Goal: Information Seeking & Learning: Learn about a topic

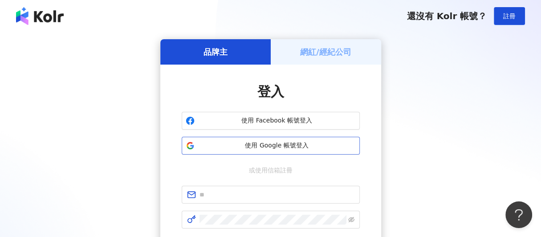
click at [264, 144] on span "使用 Google 帳號登入" at bounding box center [277, 145] width 158 height 9
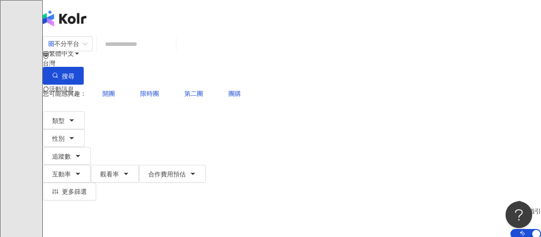
click at [139, 53] on input "search" at bounding box center [136, 44] width 72 height 17
type input "**"
click at [221, 28] on header "繁體中文 活動訊息 C" at bounding box center [292, 18] width 498 height 36
click at [71, 171] on span "互動率" at bounding box center [61, 174] width 19 height 7
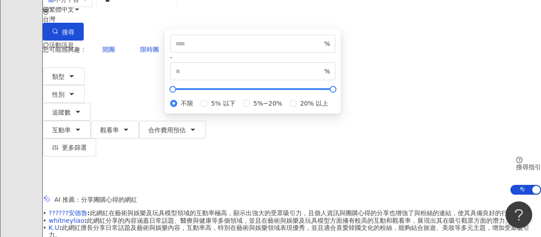
scroll to position [89, 0]
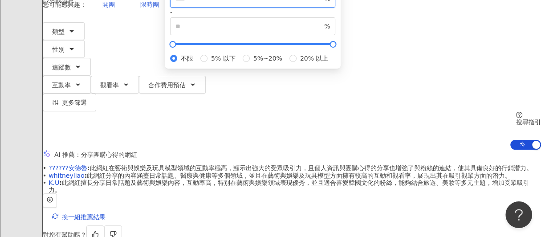
type input "*"
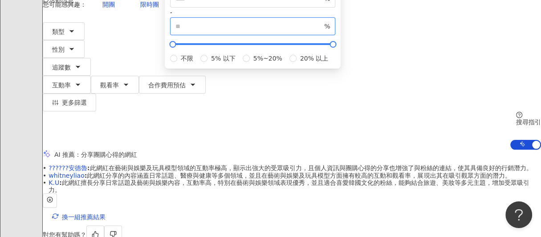
click at [322, 31] on input "number" at bounding box center [248, 26] width 147 height 10
type input "****"
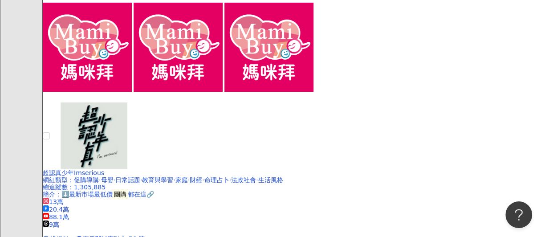
scroll to position [1947, 0]
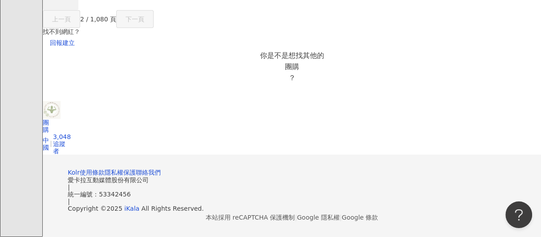
scroll to position [948, 0]
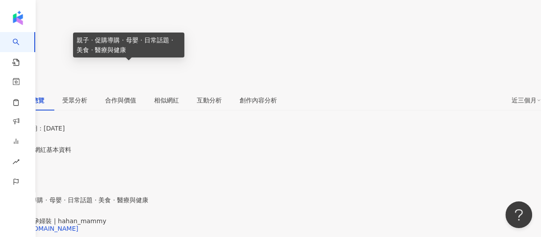
scroll to position [178, 0]
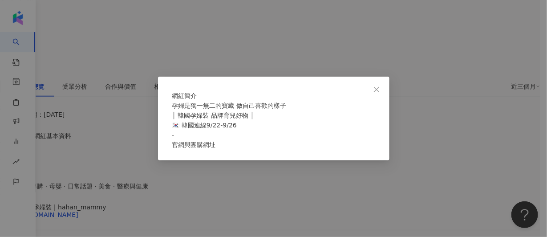
click at [375, 160] on div "網紅簡介 孕婦是獨一無二的寶藏 做自己喜歡的樣子 │ 韓國孕婦裝 品牌育兒好物 │ 🇰🇷 韓國連線9/22-9/26 - 官網與團購網址" at bounding box center [274, 119] width 232 height 84
click at [375, 86] on icon "close" at bounding box center [376, 89] width 7 height 7
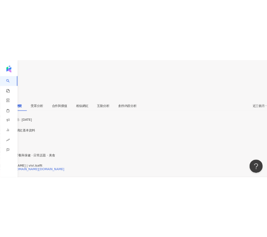
scroll to position [222, 0]
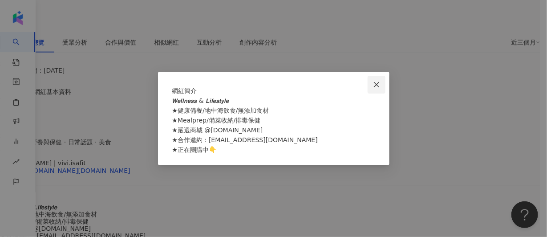
click at [375, 81] on icon "close" at bounding box center [376, 84] width 7 height 7
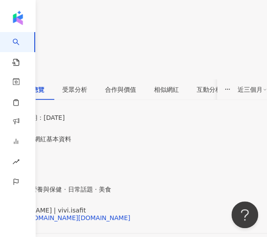
scroll to position [89, 0]
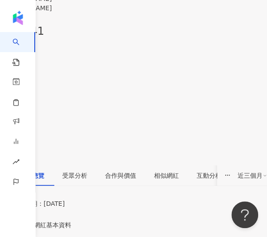
click at [23, 168] on button at bounding box center [11, 175] width 23 height 14
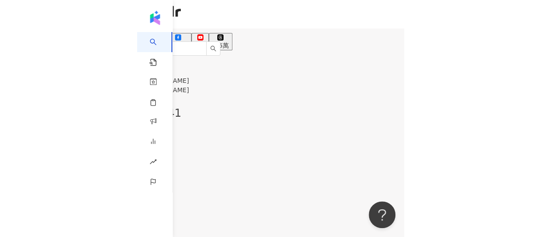
scroll to position [0, 0]
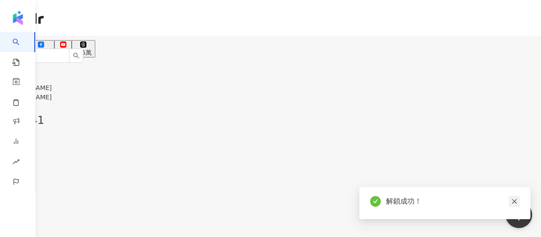
click at [513, 203] on icon "close" at bounding box center [514, 201] width 6 height 6
click at [511, 199] on icon "close" at bounding box center [514, 201] width 6 height 6
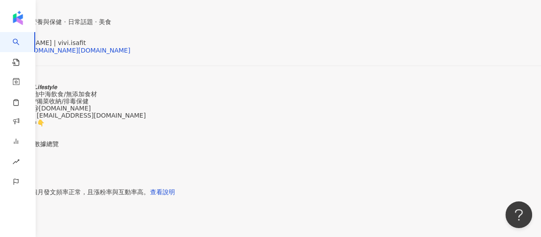
scroll to position [356, 0]
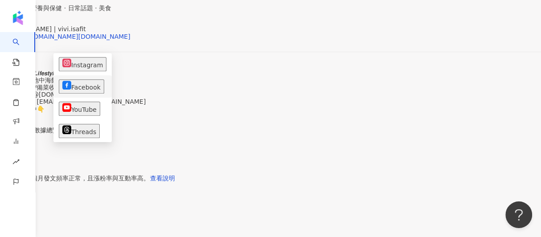
click at [84, 77] on li "Facebook" at bounding box center [82, 86] width 58 height 22
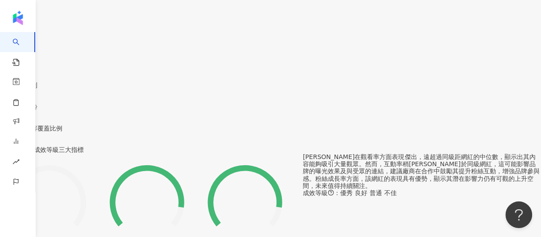
scroll to position [623, 0]
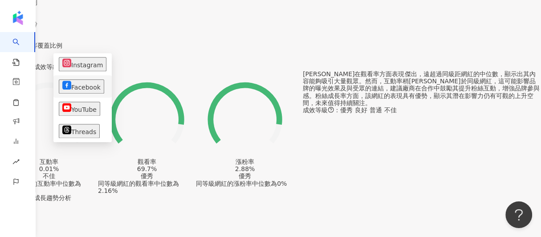
click at [88, 90] on li "Facebook" at bounding box center [82, 86] width 58 height 22
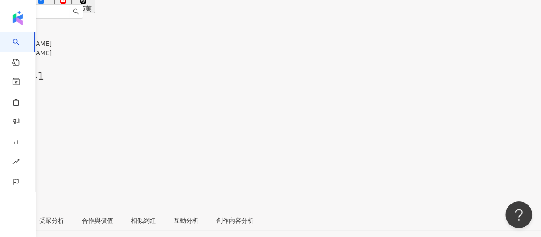
scroll to position [0, 0]
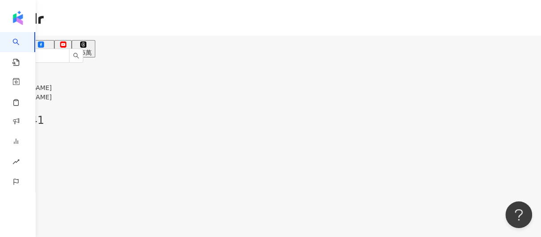
click at [44, 42] on icon at bounding box center [41, 44] width 6 height 6
click at [51, 49] on div "14.4萬" at bounding box center [41, 52] width 20 height 7
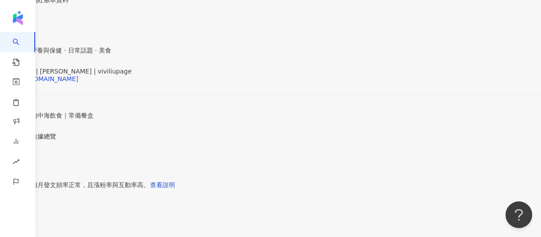
scroll to position [312, 0]
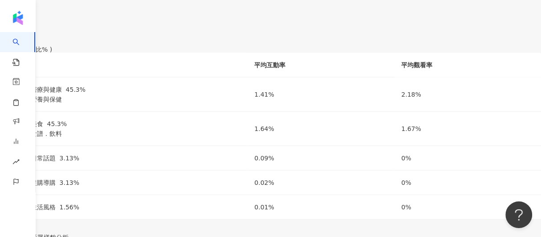
scroll to position [1190, 0]
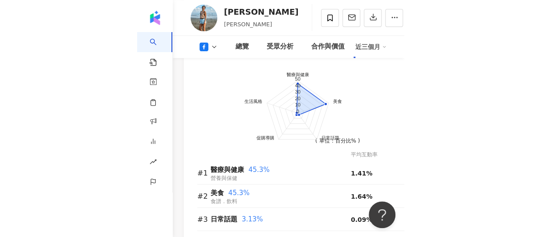
scroll to position [1270, 0]
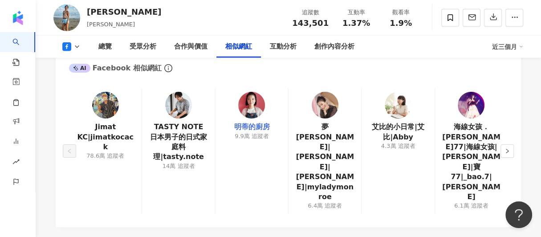
click at [262, 122] on link "明蒂的廚房" at bounding box center [252, 127] width 36 height 10
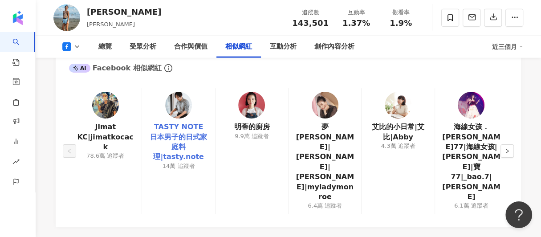
click at [199, 130] on link "TASTY NOTE 日本男子的日式家庭料理|tasty.note" at bounding box center [178, 142] width 58 height 40
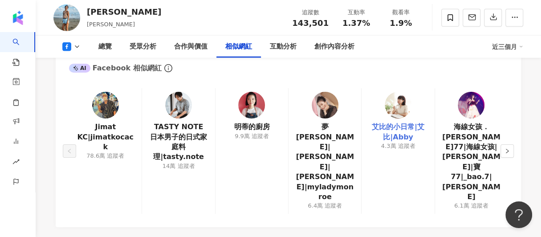
click at [267, 122] on link "艾比的小日常|艾比|Abby" at bounding box center [398, 132] width 58 height 20
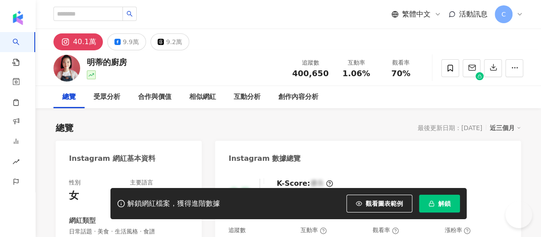
scroll to position [134, 0]
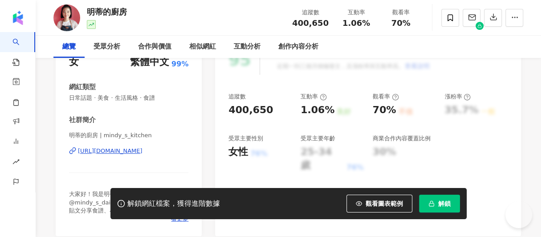
click at [97, 153] on div "https://www.instagram.com/mindy_s_kitchen/" at bounding box center [110, 151] width 65 height 8
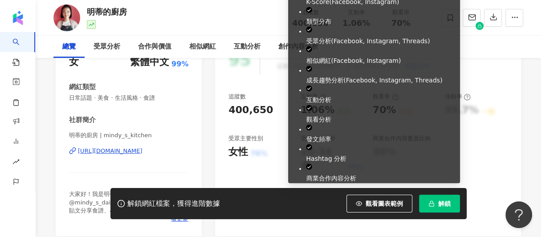
click at [452, 204] on button "解鎖" at bounding box center [439, 204] width 41 height 18
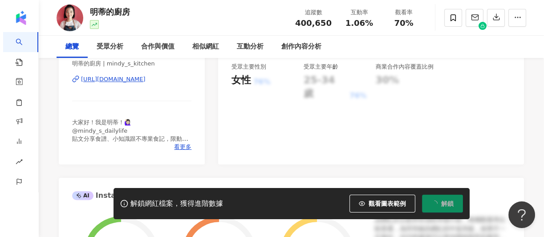
scroll to position [222, 0]
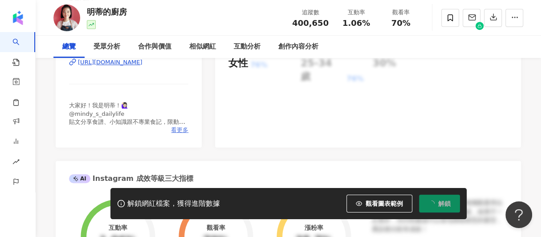
click at [187, 129] on span "看更多" at bounding box center [179, 130] width 17 height 8
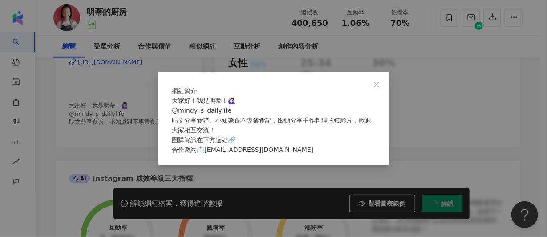
click at [375, 81] on icon "close" at bounding box center [376, 84] width 7 height 7
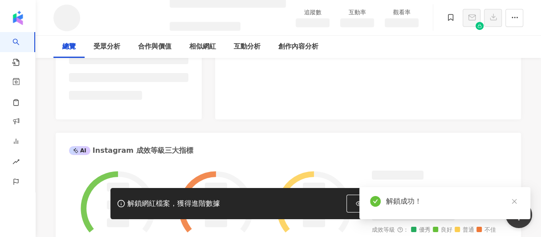
scroll to position [313, 0]
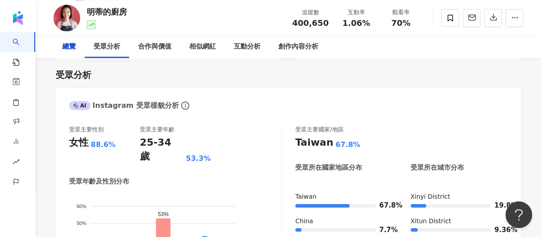
scroll to position [548, 0]
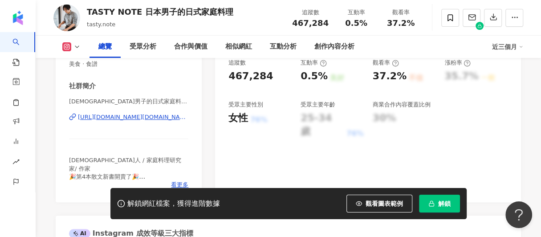
scroll to position [222, 0]
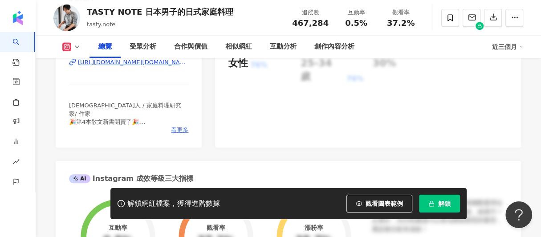
click at [177, 130] on span "看更多" at bounding box center [179, 130] width 17 height 8
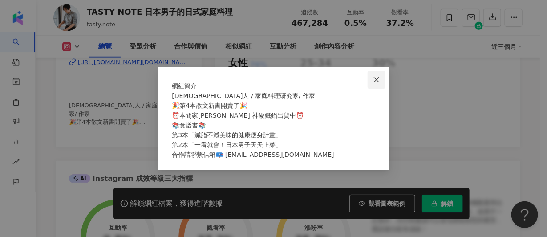
click at [378, 76] on icon "close" at bounding box center [376, 79] width 7 height 7
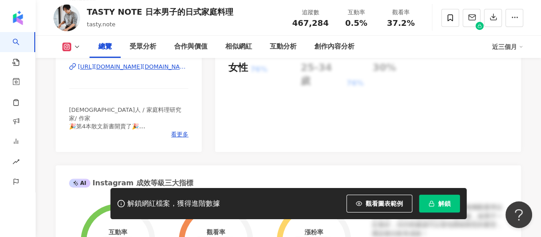
scroll to position [178, 0]
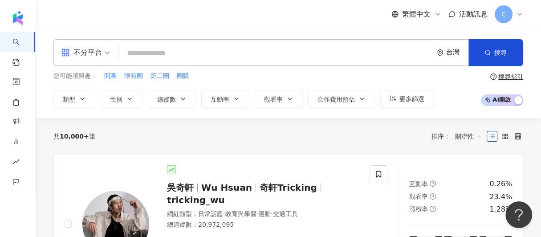
click at [146, 54] on input "search" at bounding box center [275, 53] width 307 height 17
type input "**********"
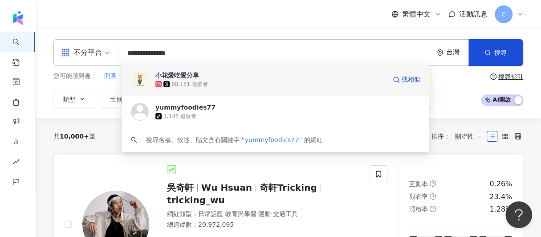
click at [217, 76] on span "小花愛吃愛分享" at bounding box center [270, 75] width 231 height 9
